Goal: Task Accomplishment & Management: Complete application form

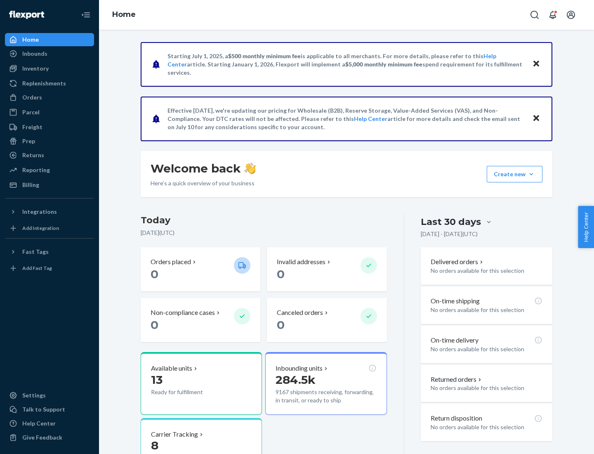
click at [532, 174] on button "Create new Create new inbound Create new order Create new product" at bounding box center [515, 174] width 56 height 17
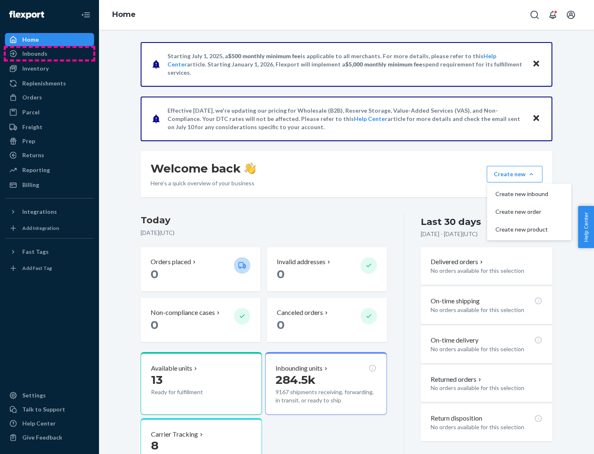
click at [50, 54] on div "Inbounds" at bounding box center [50, 54] width 88 height 12
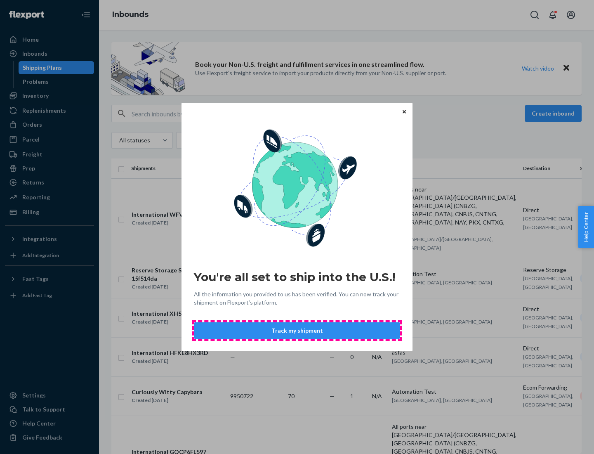
click at [297, 331] on button "Track my shipment" at bounding box center [297, 330] width 206 height 17
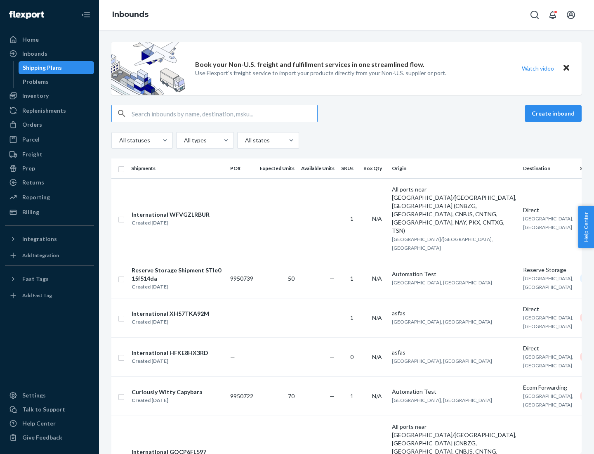
click at [555, 114] on button "Create inbound" at bounding box center [553, 113] width 57 height 17
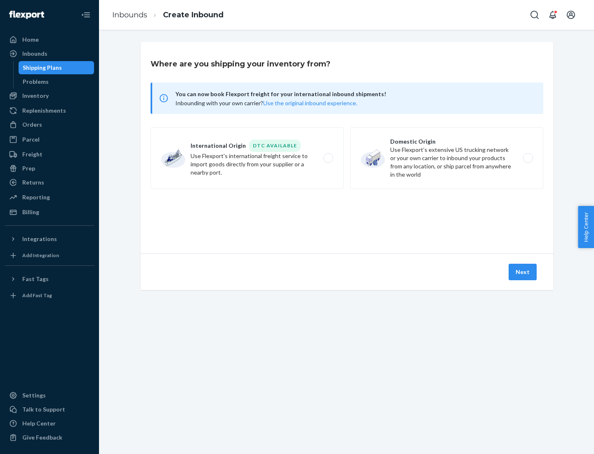
click at [247, 158] on label "International Origin DTC Available Use Flexport's international freight service…" at bounding box center [247, 158] width 193 height 62
click at [328, 158] on input "International Origin DTC Available Use Flexport's international freight service…" at bounding box center [330, 158] width 5 height 5
radio input "true"
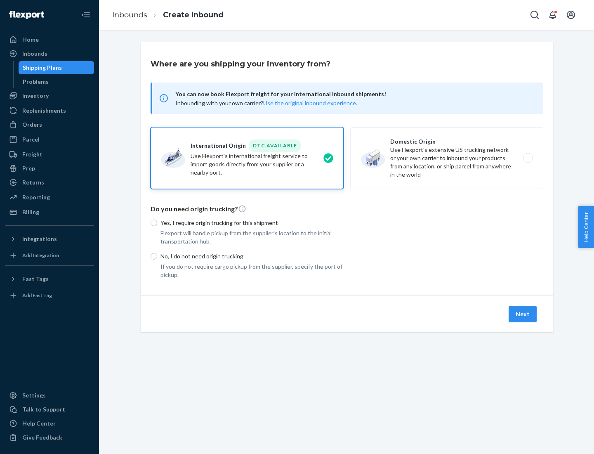
click at [252, 256] on p "No, I do not need origin trucking" at bounding box center [252, 256] width 183 height 8
click at [157, 256] on input "No, I do not need origin trucking" at bounding box center [154, 256] width 7 height 7
radio input "true"
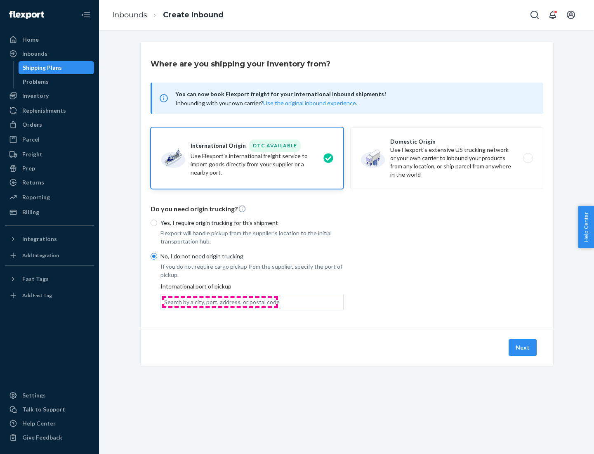
click at [220, 302] on div "Search by a city, port, address, or postal code" at bounding box center [222, 302] width 116 height 8
click at [165, 302] on input "Search by a city, port, address, or postal code" at bounding box center [164, 302] width 1 height 8
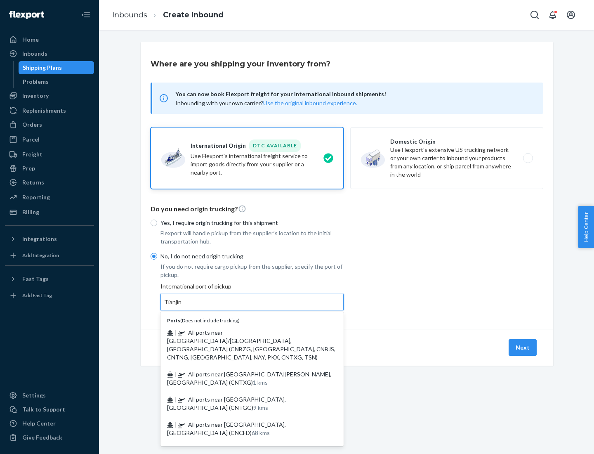
click at [244, 332] on span "| All ports near [GEOGRAPHIC_DATA]/[GEOGRAPHIC_DATA], [GEOGRAPHIC_DATA] (CNBZG,…" at bounding box center [251, 345] width 168 height 32
click at [182, 306] on input "Tianjin" at bounding box center [173, 302] width 18 height 8
type input "All ports near [GEOGRAPHIC_DATA]/[GEOGRAPHIC_DATA], [GEOGRAPHIC_DATA] (CNBZG, […"
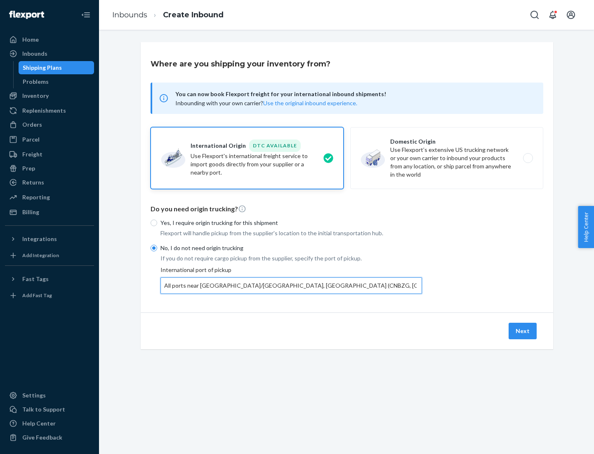
click at [523, 331] on button "Next" at bounding box center [523, 331] width 28 height 17
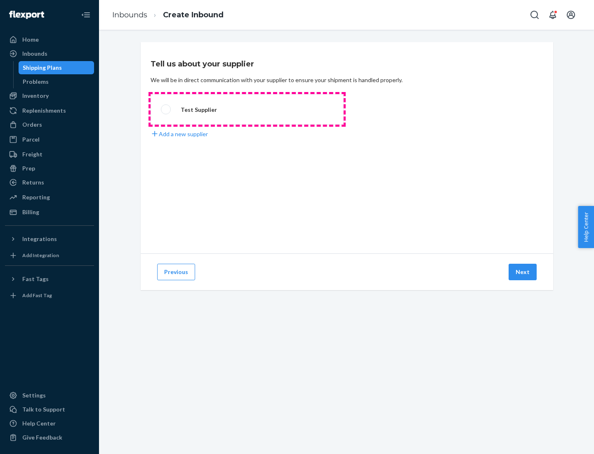
click at [247, 109] on label "Test Supplier" at bounding box center [247, 109] width 193 height 31
click at [166, 109] on input "Test Supplier" at bounding box center [163, 109] width 5 height 5
radio input "true"
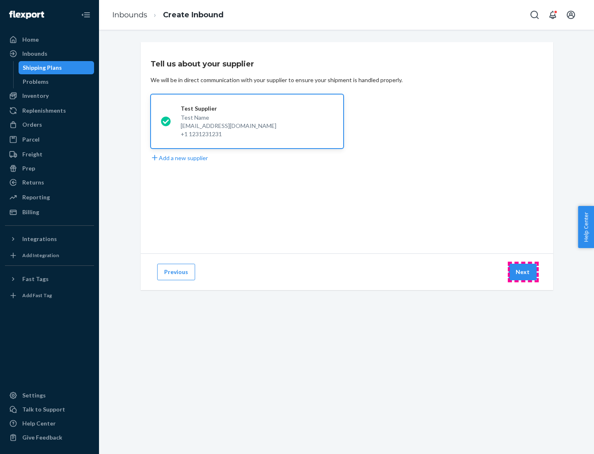
click at [523, 272] on button "Next" at bounding box center [523, 272] width 28 height 17
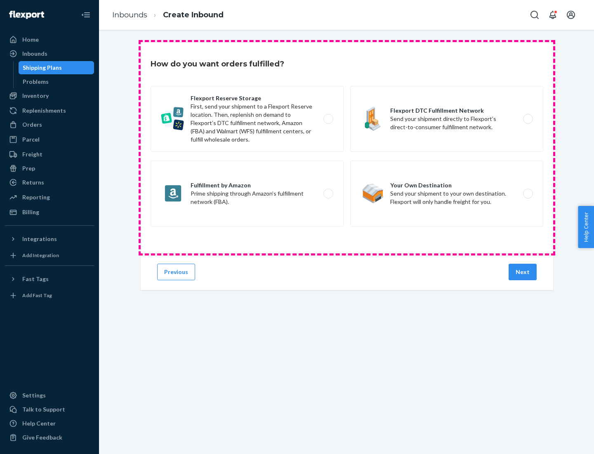
click at [347, 148] on div "Flexport Reserve Storage First, send your shipment to a Flexport Reserve locati…" at bounding box center [347, 157] width 393 height 143
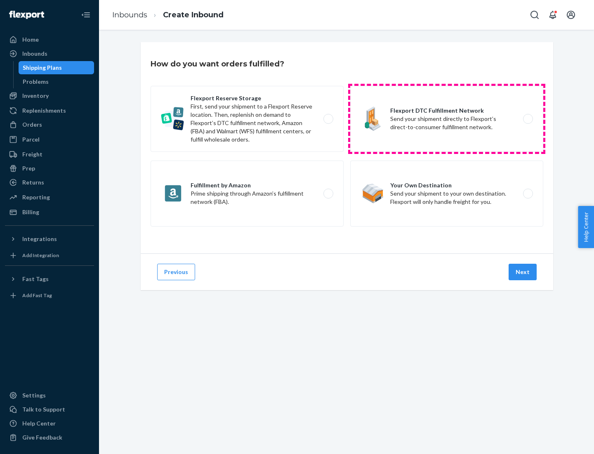
click at [447, 119] on label "Flexport DTC Fulfillment Network Send your shipment directly to Flexport’s dire…" at bounding box center [446, 119] width 193 height 66
click at [528, 119] on input "Flexport DTC Fulfillment Network Send your shipment directly to Flexport’s dire…" at bounding box center [530, 118] width 5 height 5
radio input "true"
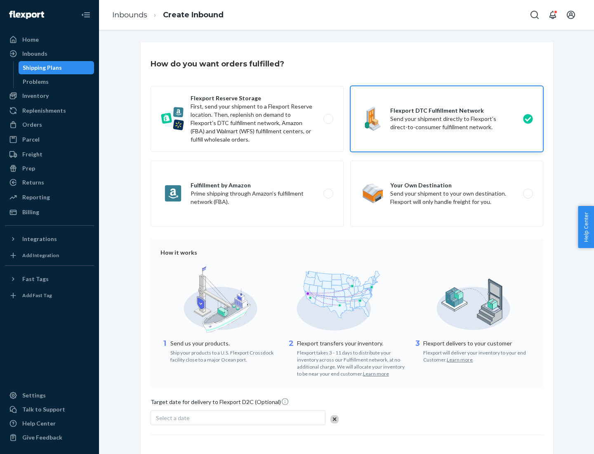
scroll to position [61, 0]
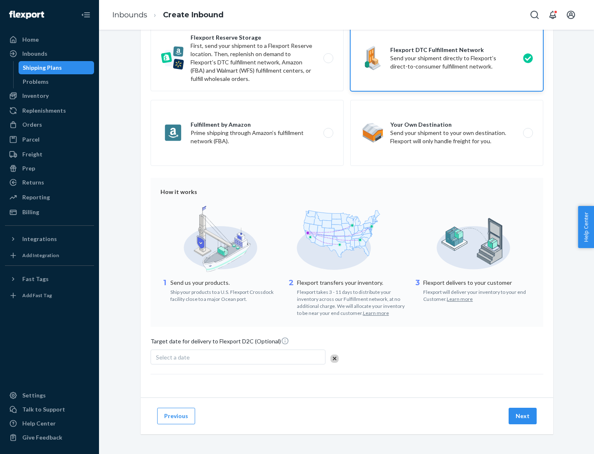
click at [523, 416] on button "Next" at bounding box center [523, 416] width 28 height 17
